Goal: Find specific page/section: Find specific page/section

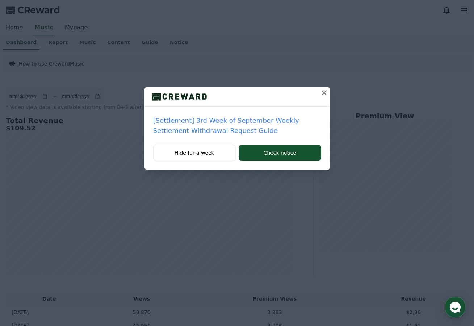
click at [316, 99] on div at bounding box center [236, 97] width 185 height 20
click at [321, 100] on div at bounding box center [324, 97] width 12 height 20
click at [321, 99] on div at bounding box center [324, 97] width 12 height 20
click at [323, 94] on icon at bounding box center [324, 92] width 5 height 5
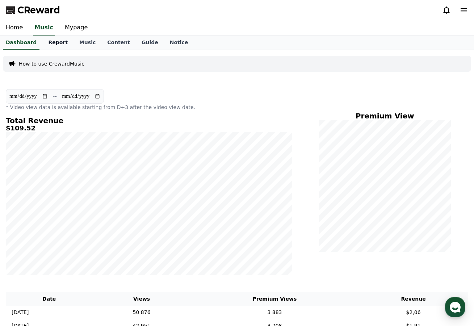
click at [56, 39] on link "Report" at bounding box center [57, 43] width 31 height 14
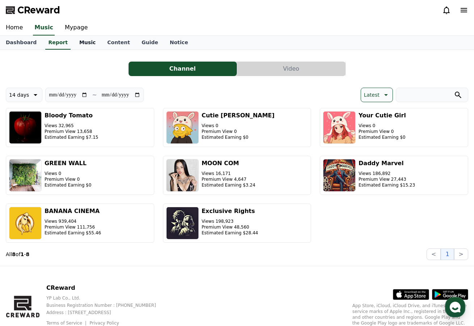
click at [81, 42] on link "Music" at bounding box center [88, 43] width 28 height 14
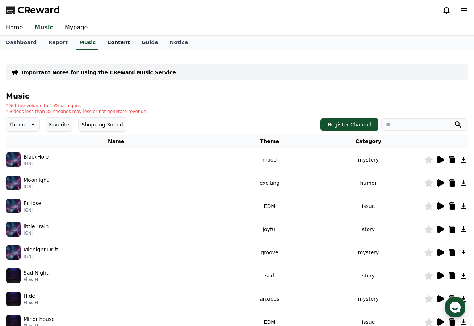
click at [103, 42] on link "Content" at bounding box center [118, 43] width 34 height 14
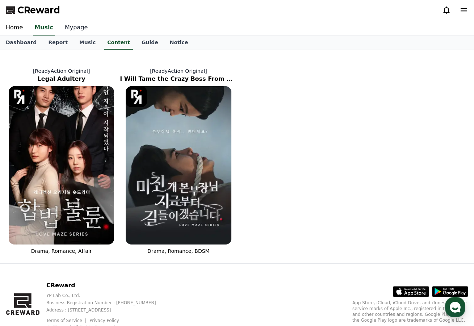
click at [71, 27] on link "Mypage" at bounding box center [76, 27] width 34 height 15
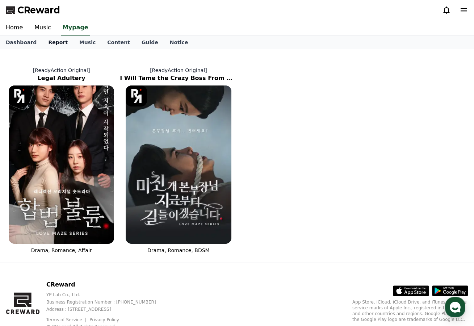
select select "**********"
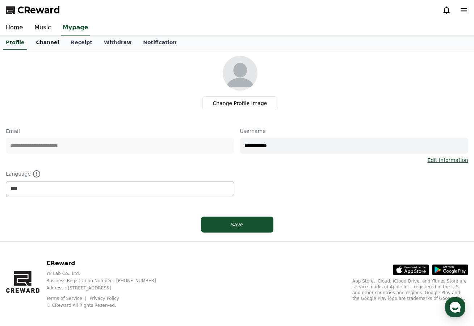
click at [34, 44] on link "Channel" at bounding box center [47, 43] width 35 height 14
